Goal: Transaction & Acquisition: Book appointment/travel/reservation

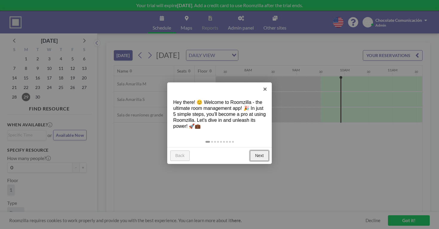
scroll to position [0, 349]
click at [259, 151] on link "Next" at bounding box center [259, 156] width 19 height 11
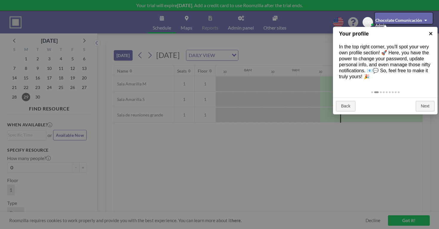
click at [431, 34] on link "×" at bounding box center [430, 33] width 13 height 13
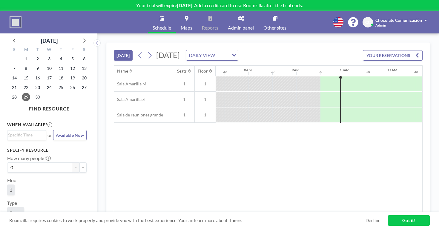
click at [180, 50] on span "[DATE]" at bounding box center [168, 54] width 24 height 9
click at [147, 51] on icon at bounding box center [150, 55] width 6 height 9
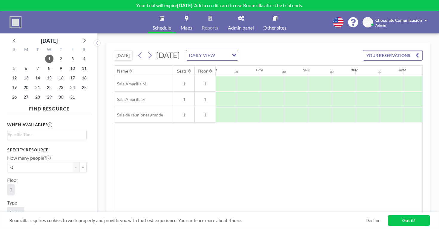
scroll to position [0, 577]
click at [380, 108] on div at bounding box center [392, 115] width 24 height 15
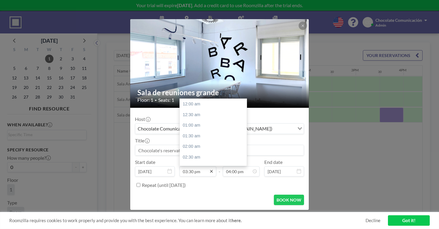
scroll to position [296, 0]
click at [210, 143] on div "04:00 pm" at bounding box center [213, 148] width 67 height 11
type input "04:00 pm"
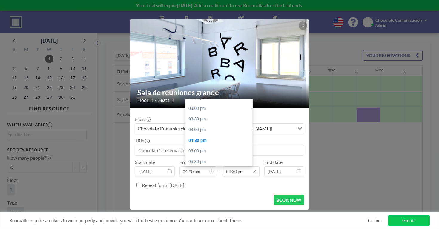
scroll to position [0, 602]
click at [227, 146] on div "05:00 pm" at bounding box center [218, 151] width 67 height 11
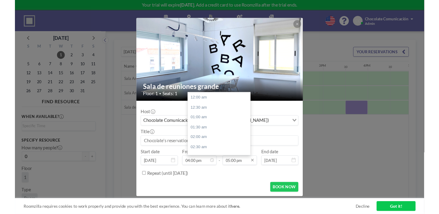
scroll to position [324, 0]
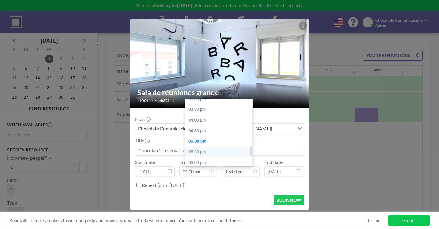
click at [225, 147] on div "05:30 pm" at bounding box center [218, 152] width 67 height 11
type input "05:30 pm"
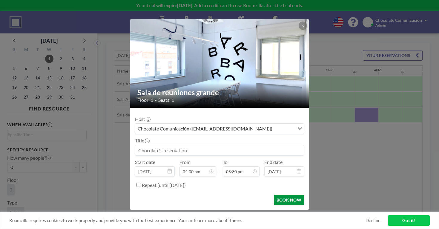
click at [282, 195] on button "BOOK NOW" at bounding box center [289, 200] width 30 height 10
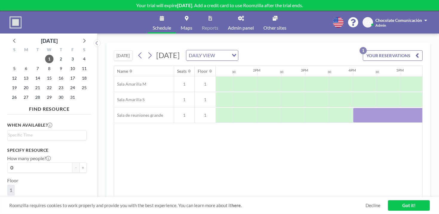
scroll to position [0, 633]
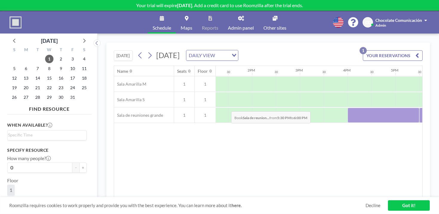
click at [419, 108] on div at bounding box center [431, 115] width 24 height 15
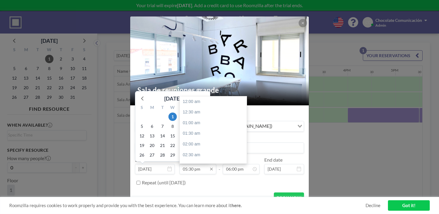
scroll to position [334, 0]
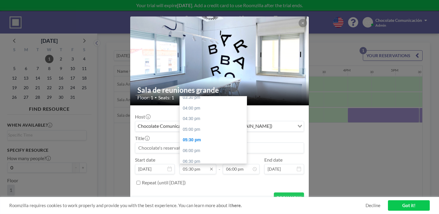
click at [201, 164] on input "05:30 pm" at bounding box center [198, 169] width 37 height 10
click at [223, 134] on div "05:30 pm" at bounding box center [213, 139] width 67 height 11
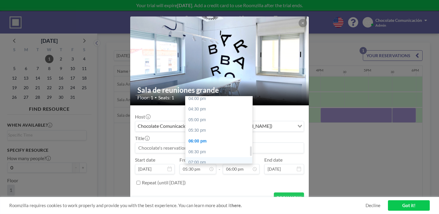
scroll to position [0, 660]
click at [225, 157] on div "07:00 pm" at bounding box center [218, 162] width 67 height 11
type input "07:00 pm"
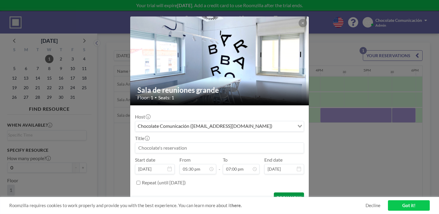
click at [286, 192] on button "BOOK NOW" at bounding box center [289, 197] width 30 height 10
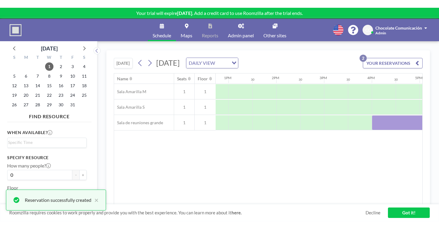
scroll to position [0, 608]
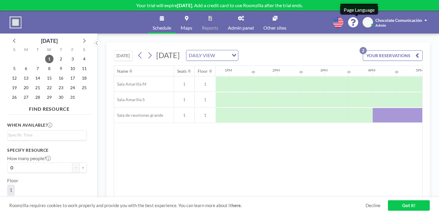
click at [343, 18] on icon at bounding box center [338, 22] width 10 height 10
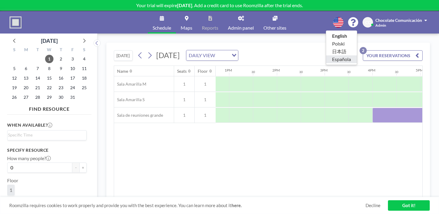
click at [357, 55] on li "Española" at bounding box center [341, 59] width 31 height 8
